Goal: Information Seeking & Learning: Learn about a topic

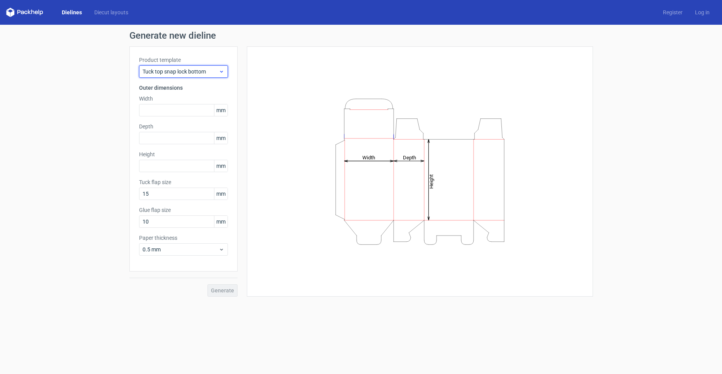
click at [200, 71] on span "Tuck top snap lock bottom" at bounding box center [181, 72] width 76 height 8
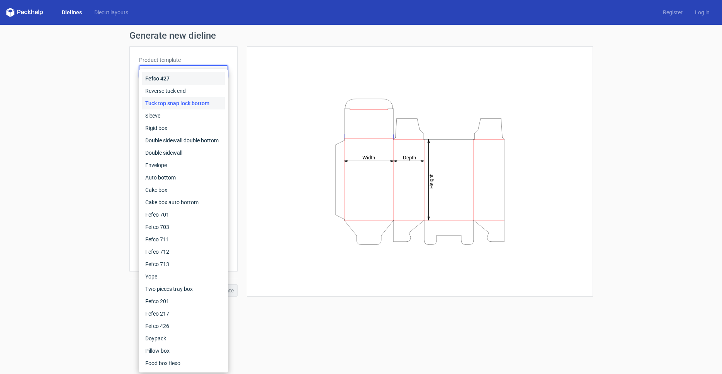
click at [178, 81] on div "Fefco 427" at bounding box center [183, 78] width 83 height 12
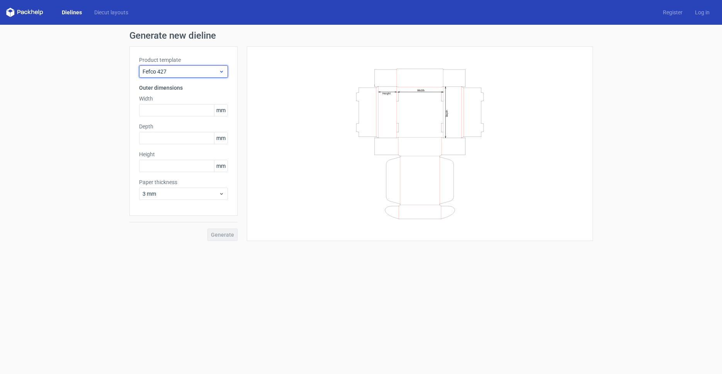
click at [187, 67] on div "Fefco 427" at bounding box center [183, 71] width 89 height 12
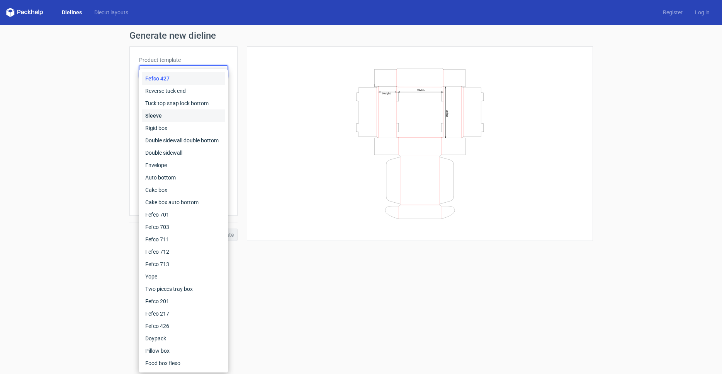
click at [165, 113] on div "Sleeve" at bounding box center [183, 115] width 83 height 12
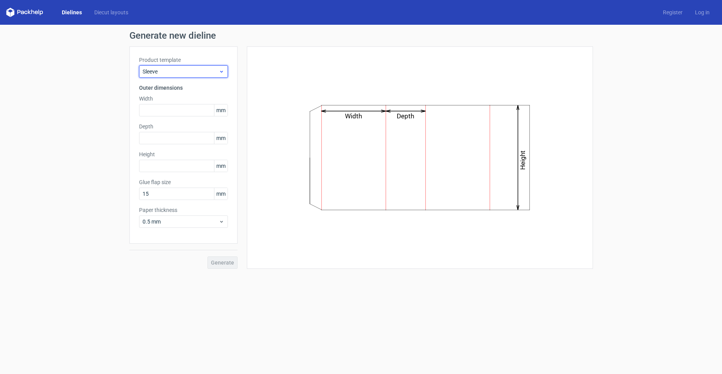
click at [175, 75] on span "Sleeve" at bounding box center [181, 72] width 76 height 8
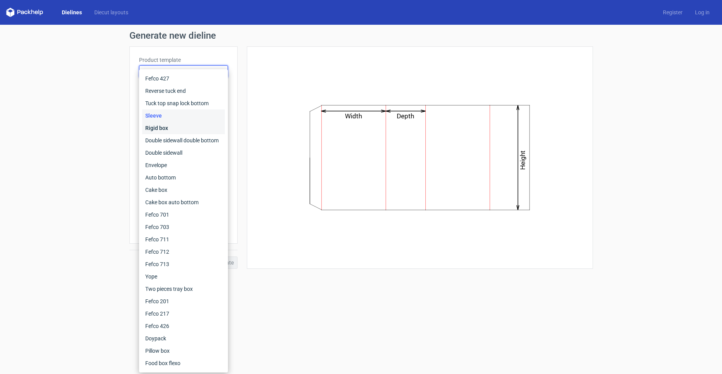
click at [161, 128] on div "Rigid box" at bounding box center [183, 128] width 83 height 12
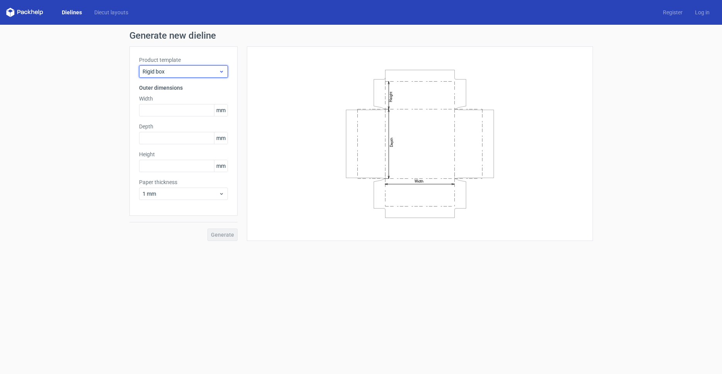
click at [178, 71] on span "Rigid box" at bounding box center [181, 72] width 76 height 8
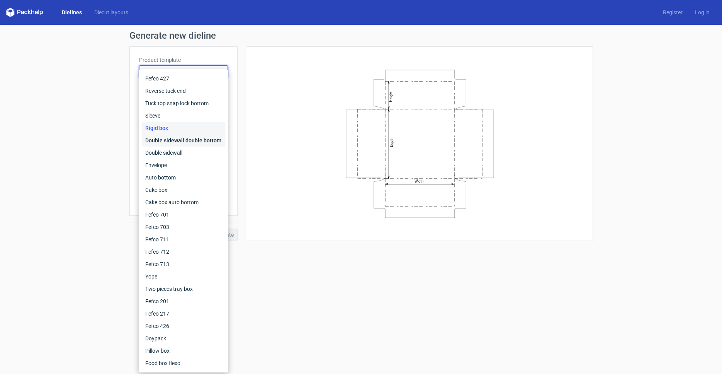
click at [160, 141] on div "Double sidewall double bottom" at bounding box center [183, 140] width 83 height 12
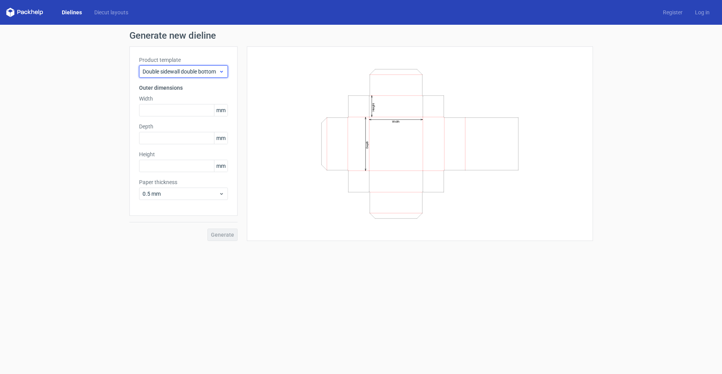
click at [175, 74] on span "Double sidewall double bottom" at bounding box center [181, 72] width 76 height 8
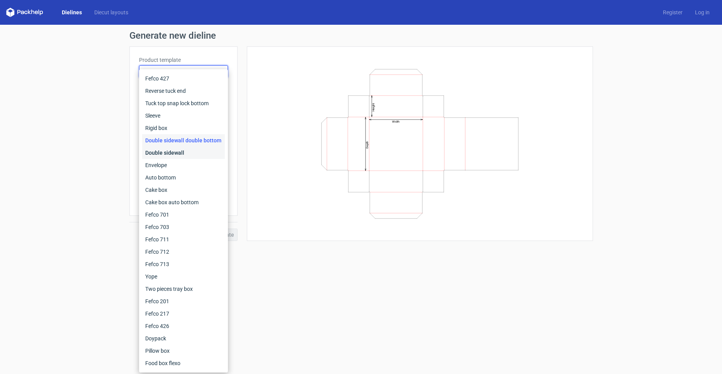
click at [164, 154] on div "Double sidewall" at bounding box center [183, 152] width 83 height 12
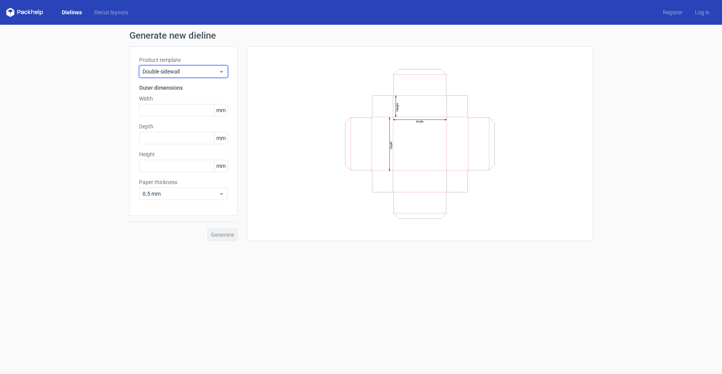
click at [176, 72] on span "Double sidewall" at bounding box center [181, 72] width 76 height 8
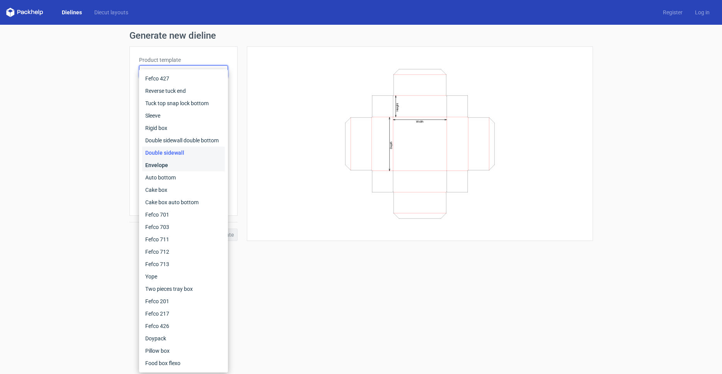
click at [160, 163] on div "Envelope" at bounding box center [183, 165] width 83 height 12
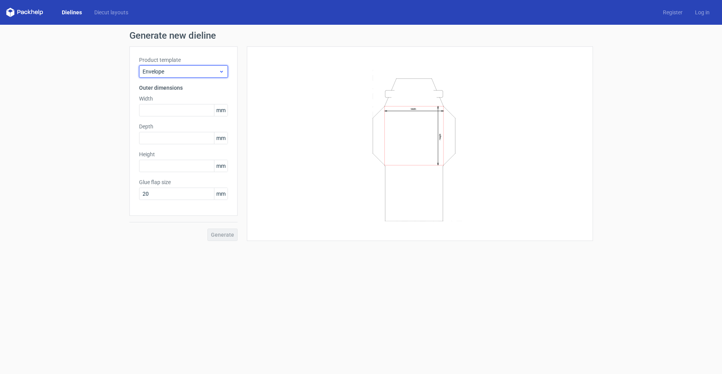
click at [166, 71] on span "Envelope" at bounding box center [181, 72] width 76 height 8
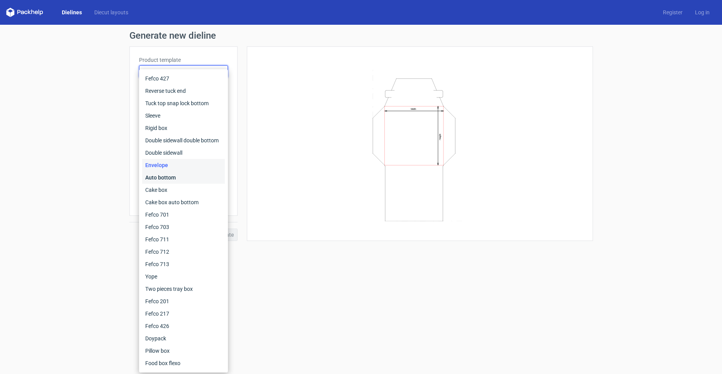
click at [158, 177] on div "Auto bottom" at bounding box center [183, 177] width 83 height 12
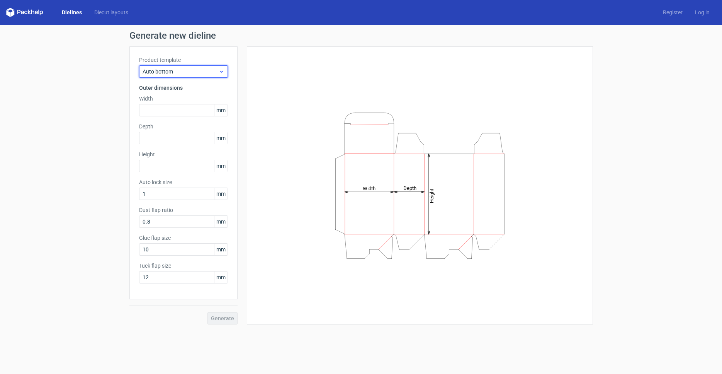
click at [176, 74] on span "Auto bottom" at bounding box center [181, 72] width 76 height 8
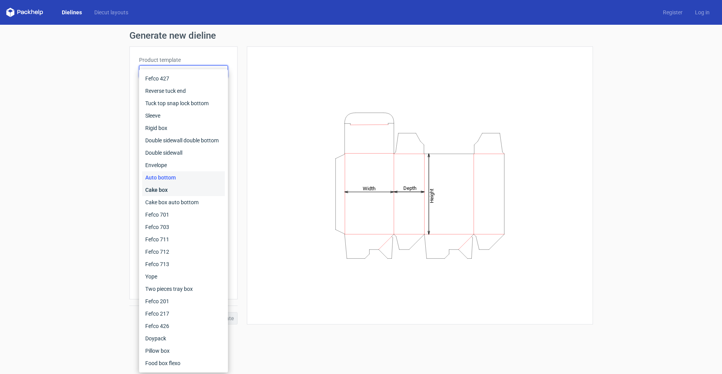
click at [161, 194] on div "Cake box" at bounding box center [183, 190] width 83 height 12
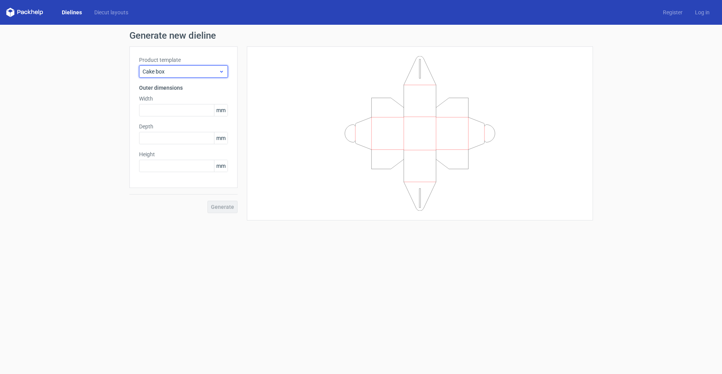
click at [174, 72] on span "Cake box" at bounding box center [181, 72] width 76 height 8
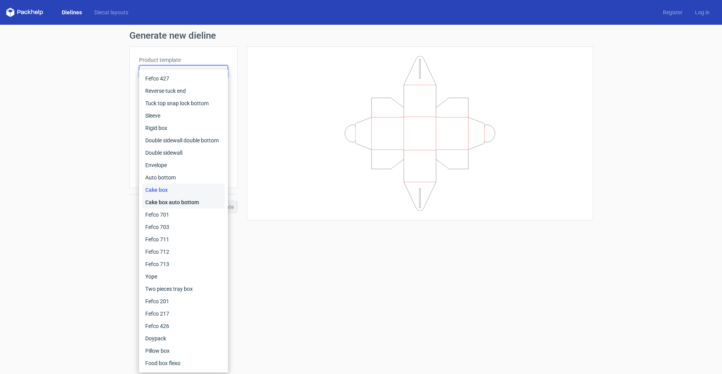
click at [169, 203] on div "Cake box auto bottom" at bounding box center [183, 202] width 83 height 12
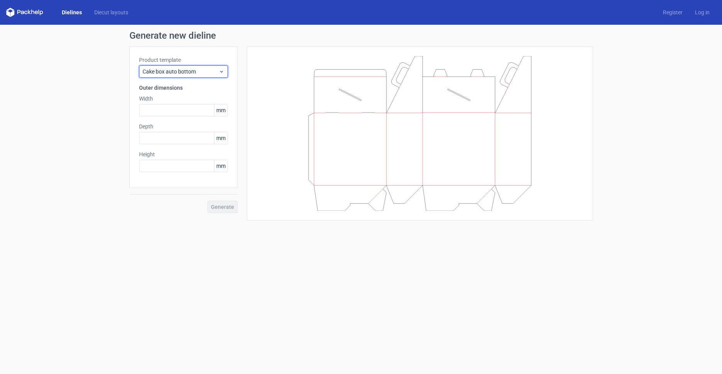
click at [177, 71] on span "Cake box auto bottom" at bounding box center [181, 72] width 76 height 8
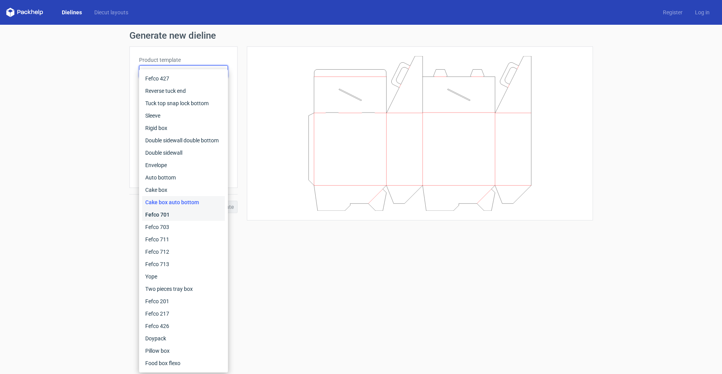
click at [162, 216] on div "Fefco 701" at bounding box center [183, 214] width 83 height 12
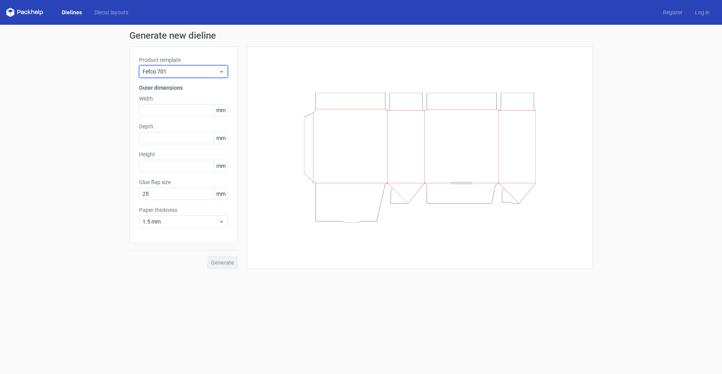
click at [166, 72] on span "Fefco 701" at bounding box center [181, 72] width 76 height 8
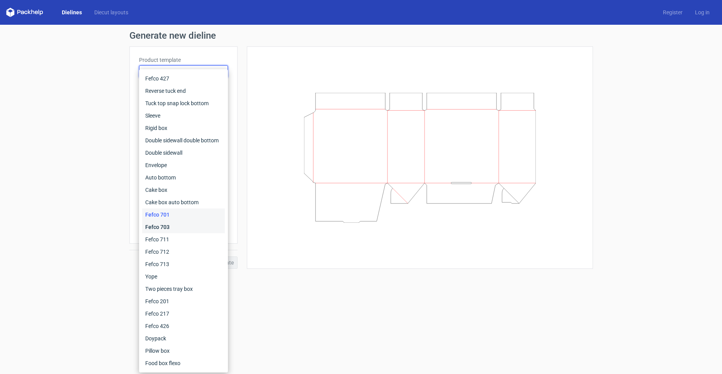
click at [165, 225] on div "Fefco 703" at bounding box center [183, 227] width 83 height 12
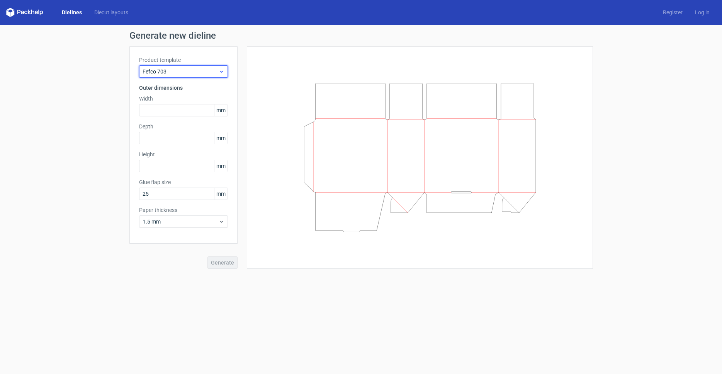
click at [167, 73] on span "Fefco 703" at bounding box center [181, 72] width 76 height 8
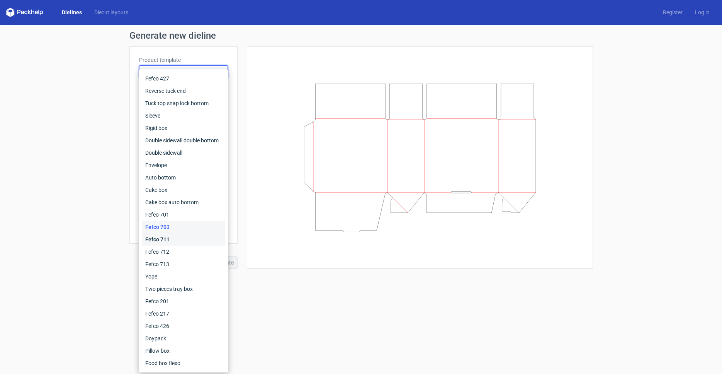
click at [158, 243] on div "Fefco 711" at bounding box center [183, 239] width 83 height 12
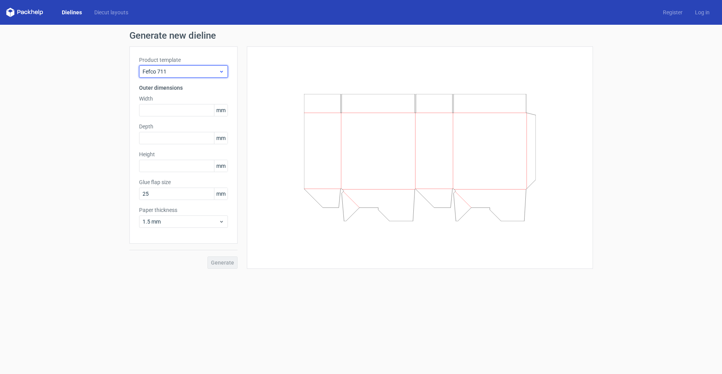
click at [173, 72] on span "Fefco 711" at bounding box center [181, 72] width 76 height 8
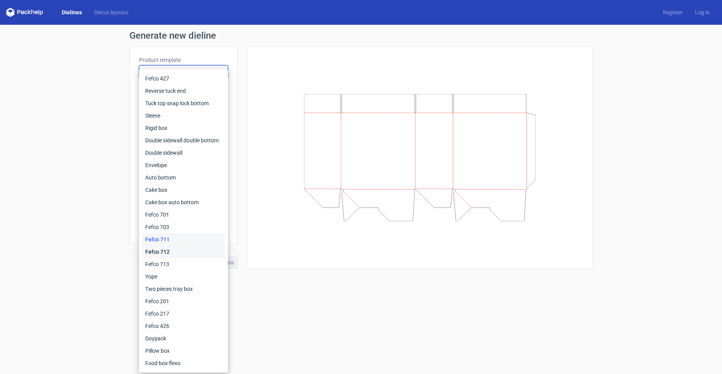
click at [162, 252] on div "Fefco 712" at bounding box center [183, 251] width 83 height 12
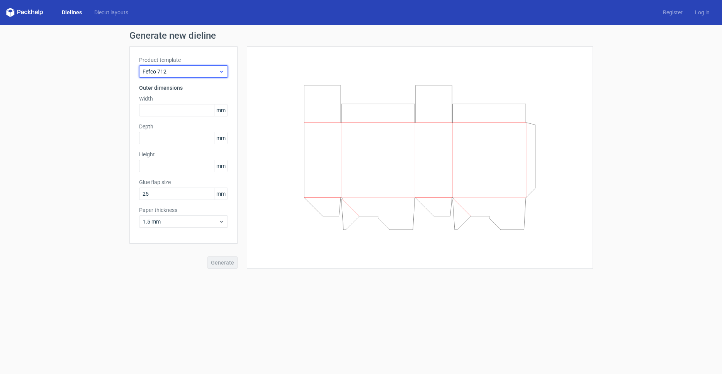
click at [173, 73] on span "Fefco 712" at bounding box center [181, 72] width 76 height 8
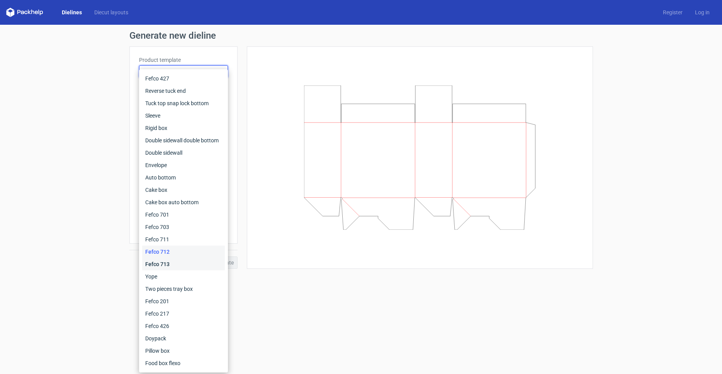
click at [158, 264] on div "Fefco 713" at bounding box center [183, 264] width 83 height 12
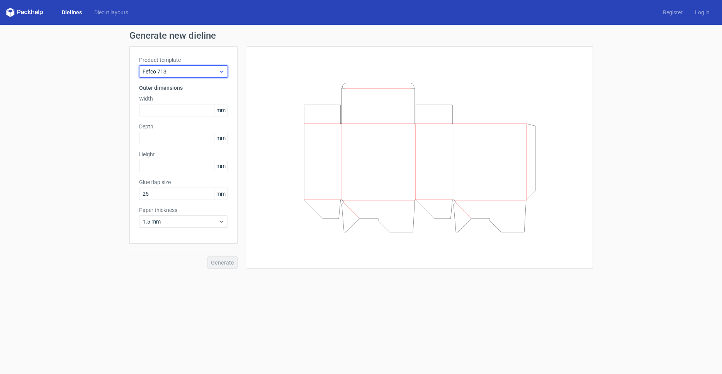
click at [167, 72] on span "Fefco 713" at bounding box center [181, 72] width 76 height 8
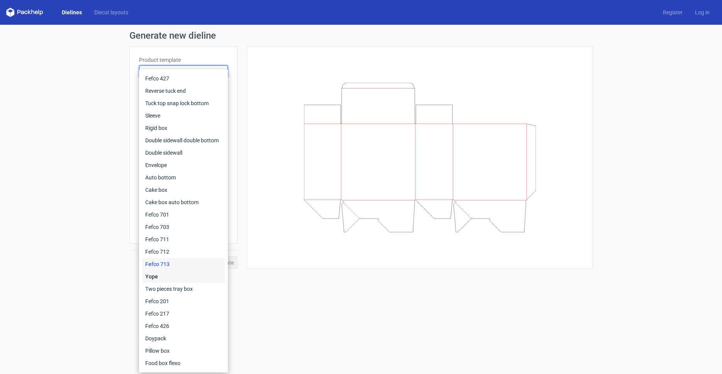
click at [158, 277] on div "Yope" at bounding box center [183, 276] width 83 height 12
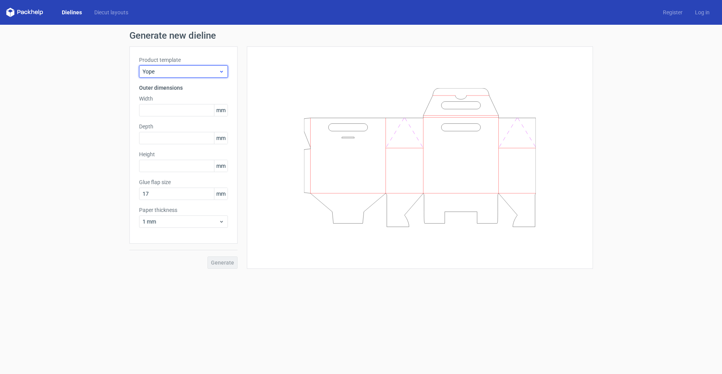
click at [180, 73] on span "Yope" at bounding box center [181, 72] width 76 height 8
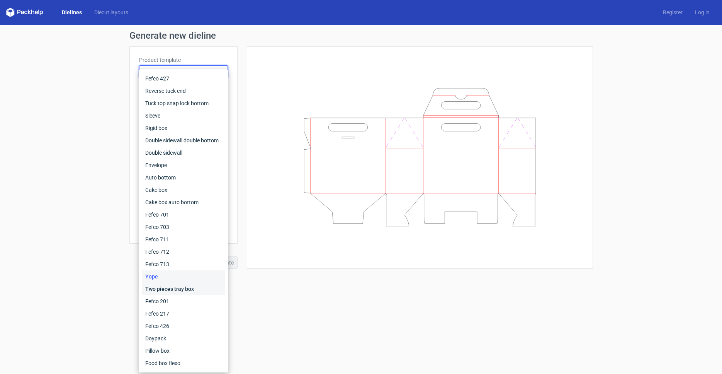
click at [165, 290] on div "Two pieces tray box" at bounding box center [183, 289] width 83 height 12
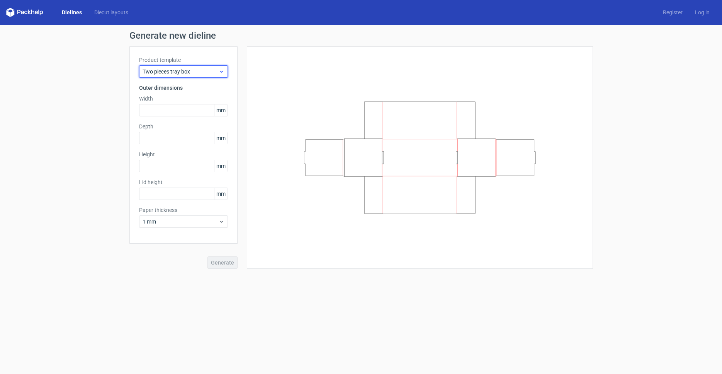
click at [180, 70] on span "Two pieces tray box" at bounding box center [181, 72] width 76 height 8
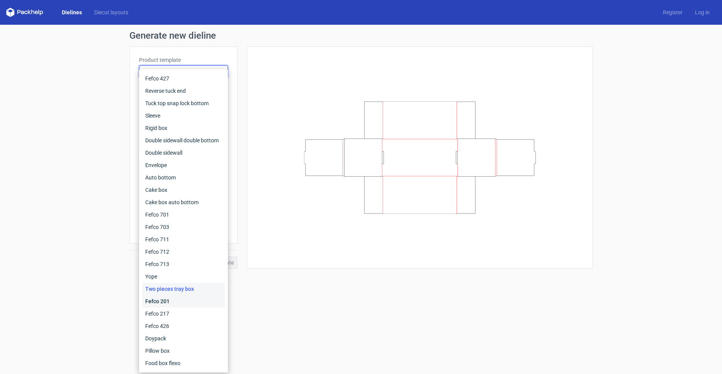
click at [158, 301] on div "Fefco 201" at bounding box center [183, 301] width 83 height 12
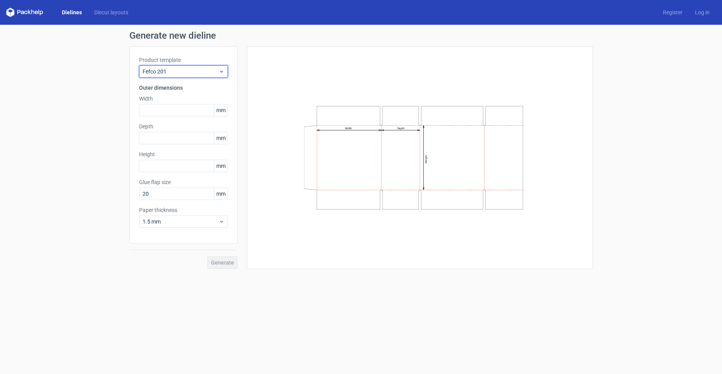
click at [170, 73] on span "Fefco 201" at bounding box center [181, 72] width 76 height 8
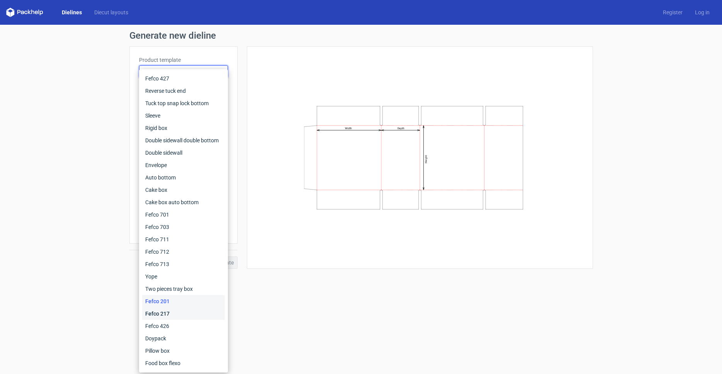
click at [162, 311] on div "Fefco 217" at bounding box center [183, 313] width 83 height 12
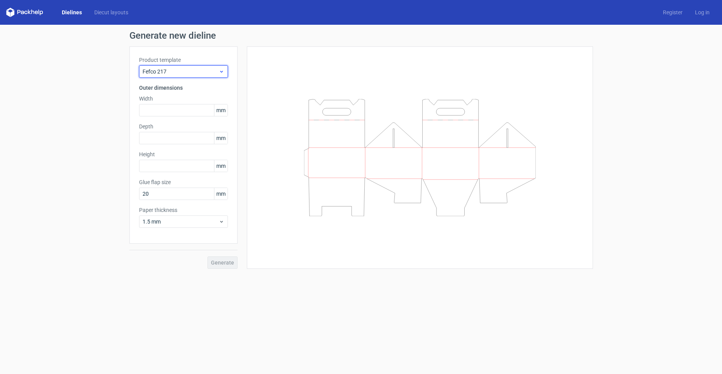
click at [179, 70] on span "Fefco 217" at bounding box center [181, 72] width 76 height 8
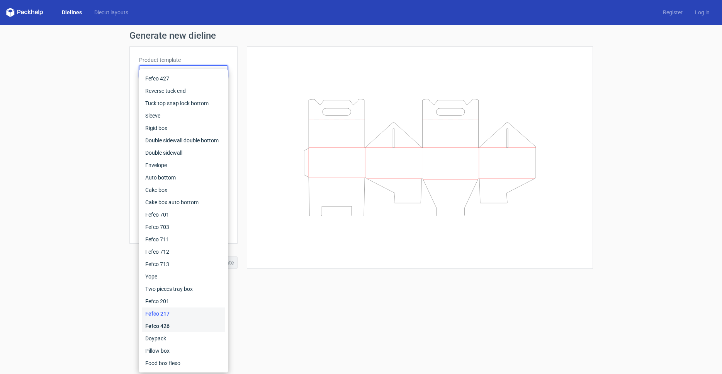
click at [164, 327] on div "Fefco 426" at bounding box center [183, 326] width 83 height 12
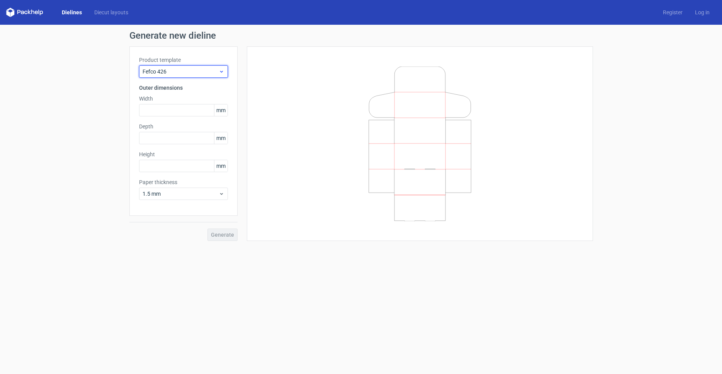
click at [179, 73] on span "Fefco 426" at bounding box center [181, 72] width 76 height 8
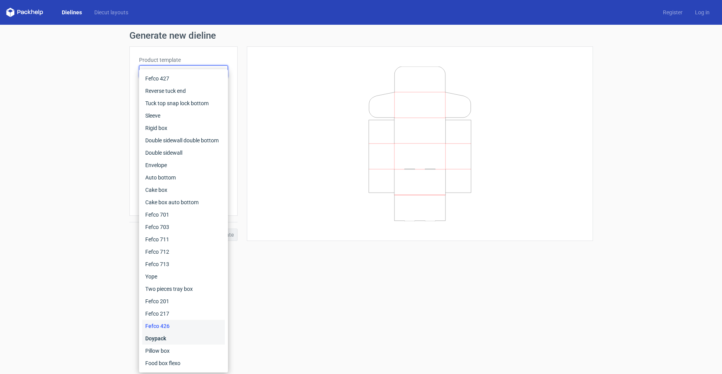
click at [157, 340] on div "Doypack" at bounding box center [183, 338] width 83 height 12
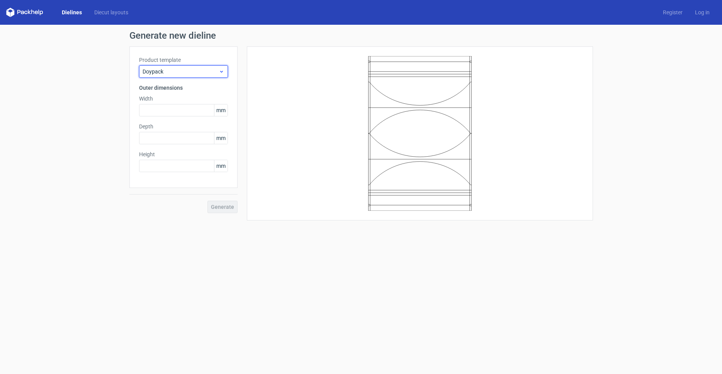
click at [171, 75] on span "Doypack" at bounding box center [181, 72] width 76 height 8
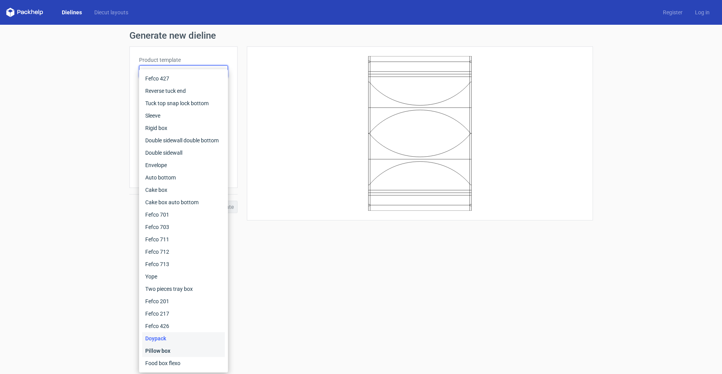
click at [163, 349] on div "Pillow box" at bounding box center [183, 350] width 83 height 12
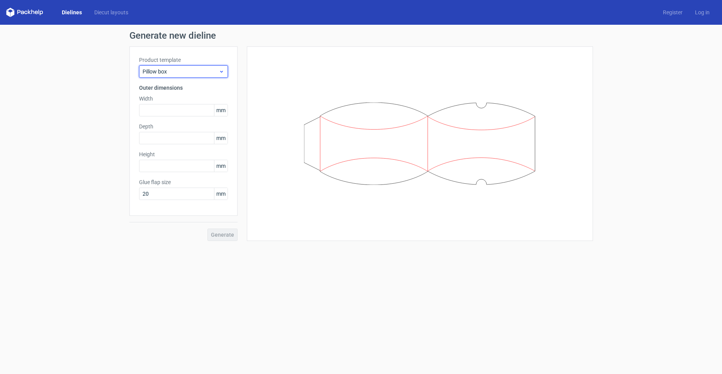
click at [177, 73] on span "Pillow box" at bounding box center [181, 72] width 76 height 8
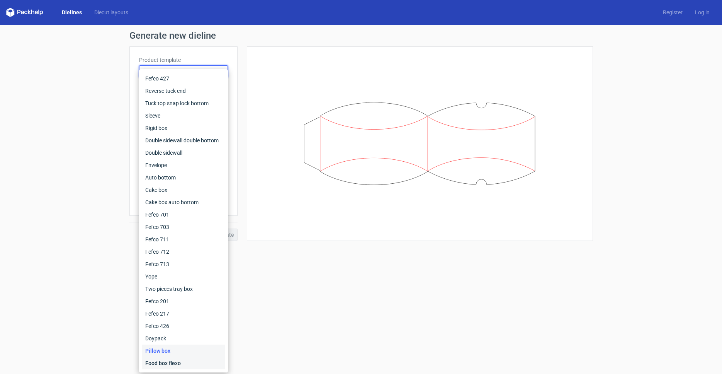
click at [163, 363] on div "Food box flexo" at bounding box center [183, 363] width 83 height 12
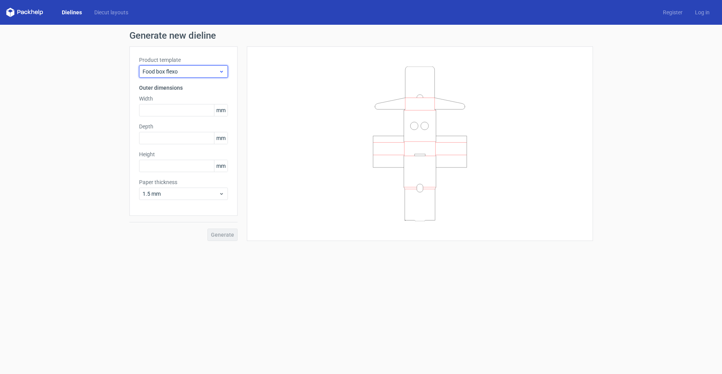
click at [172, 74] on span "Food box flexo" at bounding box center [181, 72] width 76 height 8
